Goal: Find specific page/section: Find specific page/section

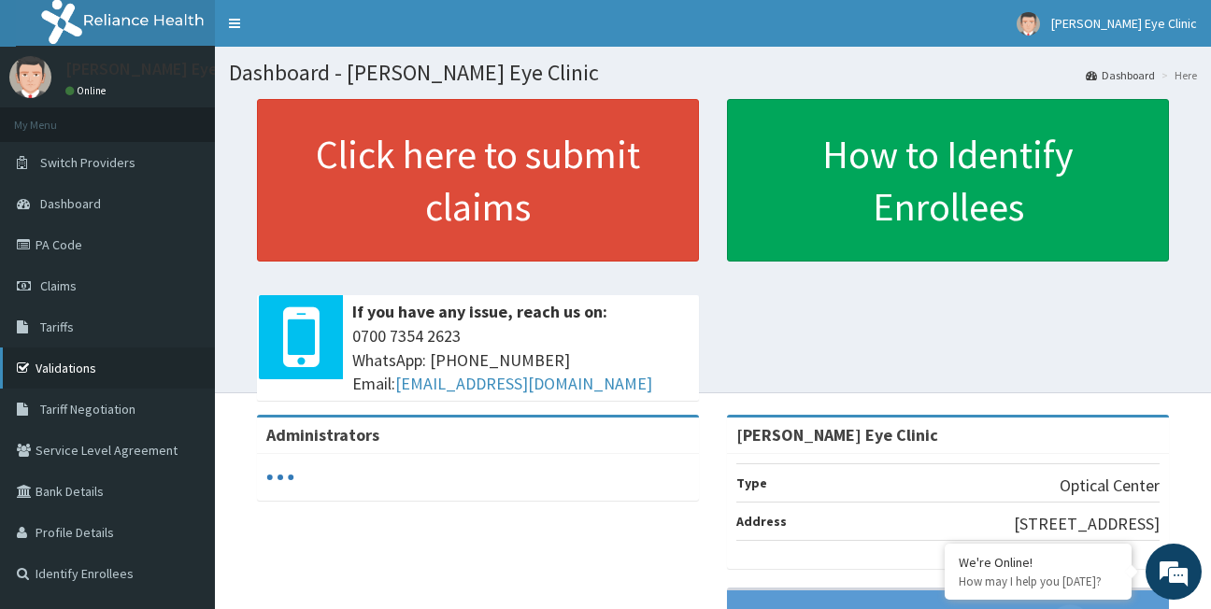
click at [133, 369] on link "Validations" at bounding box center [107, 368] width 215 height 41
click at [131, 366] on link "Validations" at bounding box center [107, 368] width 215 height 41
